Goal: Information Seeking & Learning: Understand process/instructions

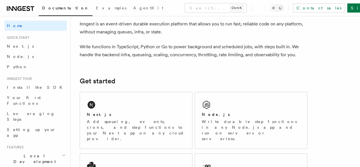
scroll to position [27, 0]
click at [125, 117] on div "Next.js" at bounding box center [136, 114] width 99 height 6
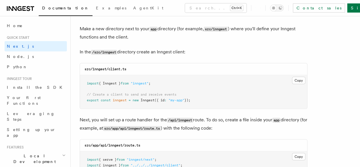
scroll to position [707, 0]
click at [292, 76] on button "Copy Copied" at bounding box center [298, 79] width 13 height 7
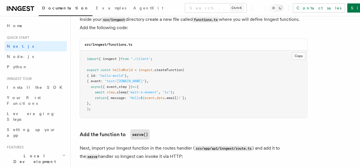
scroll to position [1018, 0]
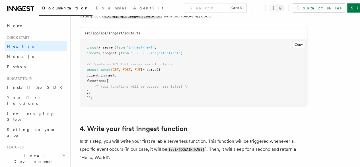
scroll to position [819, 0]
click at [292, 40] on button "Copy Copied" at bounding box center [298, 43] width 13 height 7
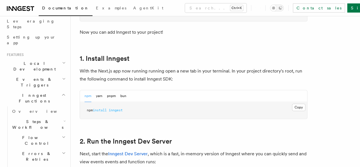
scroll to position [0, 0]
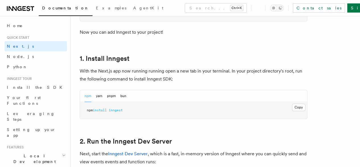
click at [18, 7] on icon at bounding box center [20, 8] width 27 height 7
